Goal: Download file/media

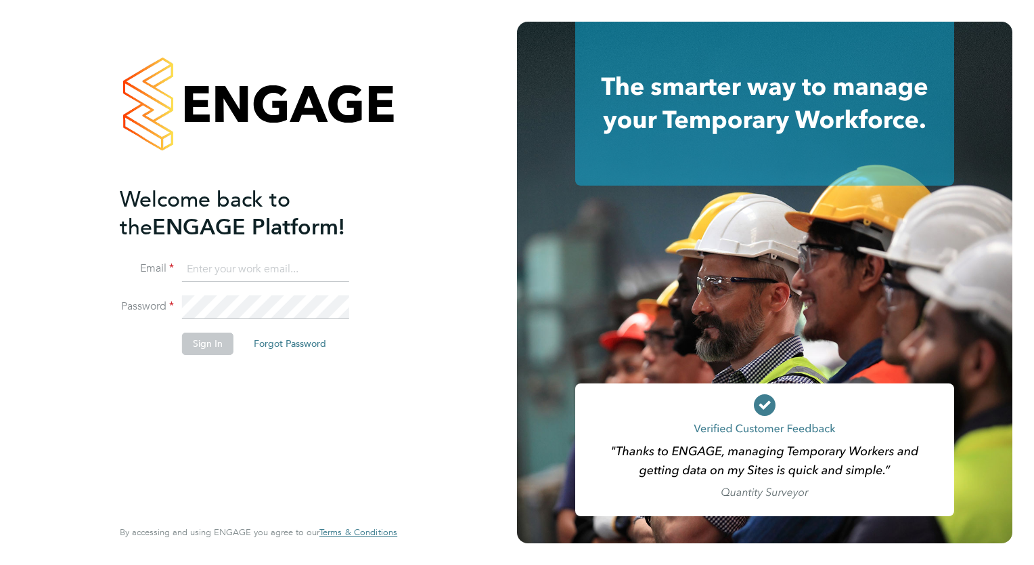
type input "rbennett@spheresolutions.co.uk"
click at [201, 345] on button "Sign In" at bounding box center [207, 343] width 51 height 22
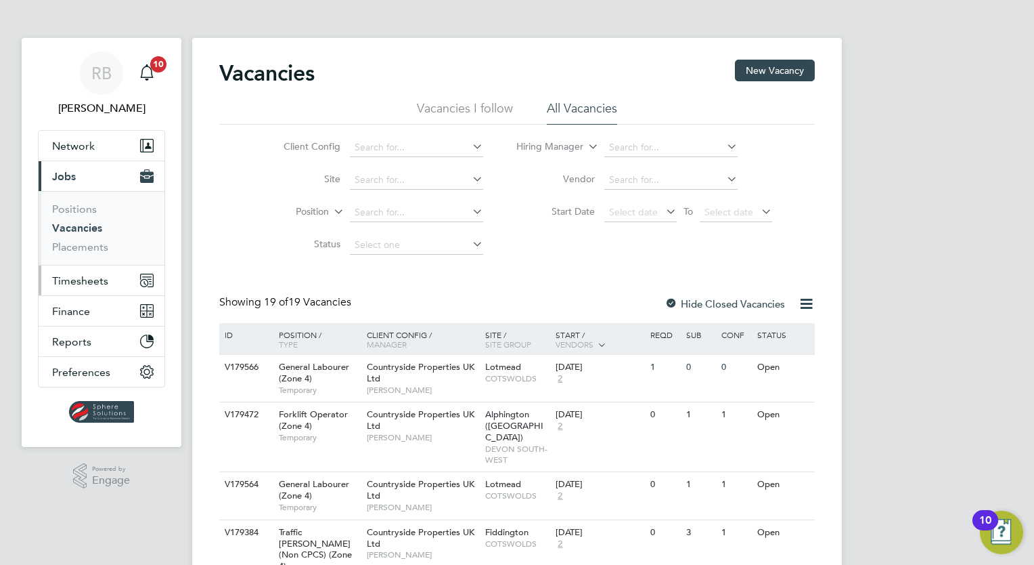
click at [97, 279] on span "Timesheets" at bounding box center [80, 280] width 56 height 13
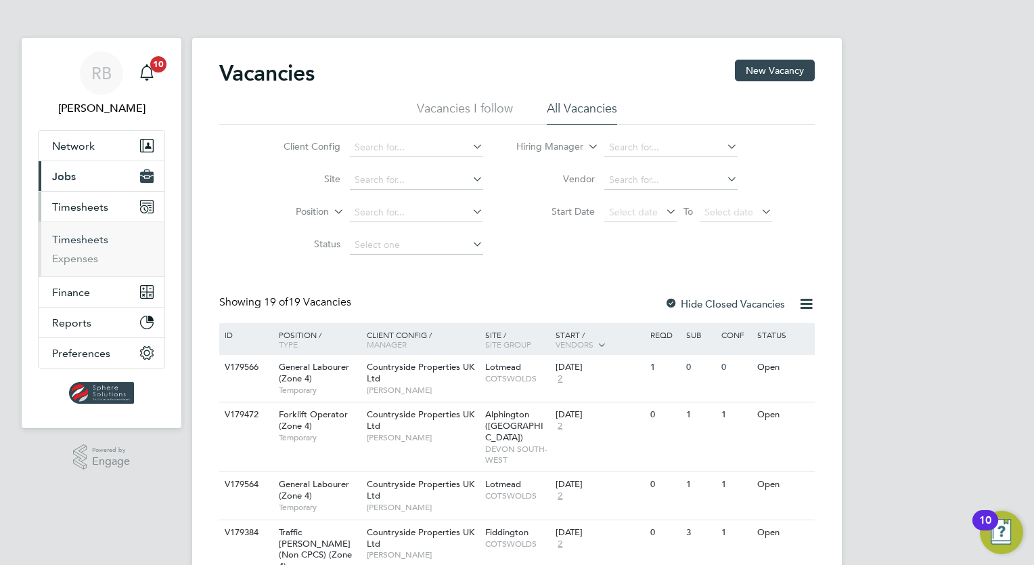
click at [97, 242] on link "Timesheets" at bounding box center [80, 239] width 56 height 13
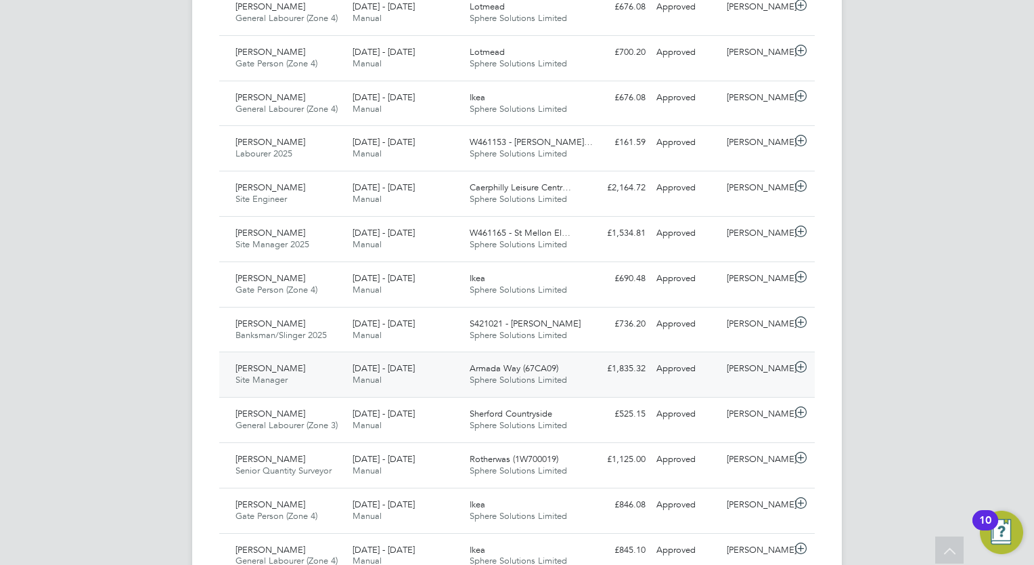
click at [255, 362] on span "Simon Downey" at bounding box center [271, 368] width 70 height 12
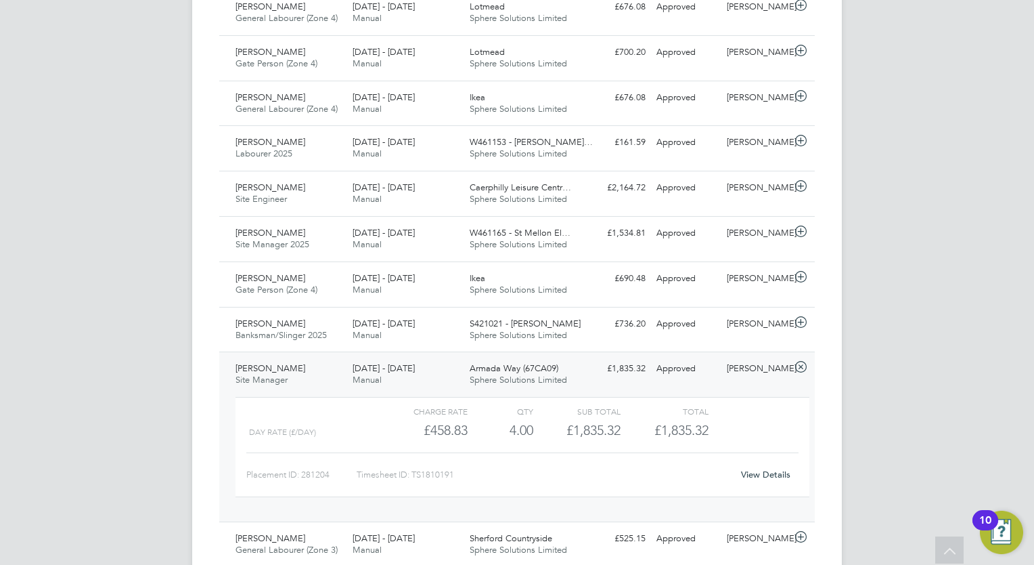
click at [767, 468] on link "View Details" at bounding box center [765, 474] width 49 height 12
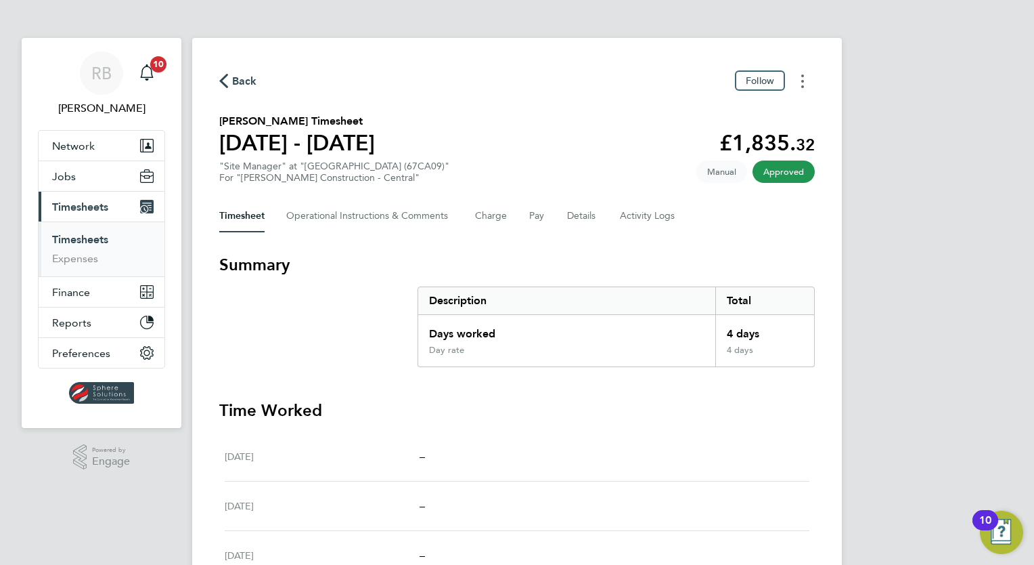
click at [804, 81] on button "Timesheets Menu" at bounding box center [803, 80] width 24 height 21
click at [730, 110] on link "Download timesheet" at bounding box center [734, 110] width 162 height 27
